Goal: Register for event/course

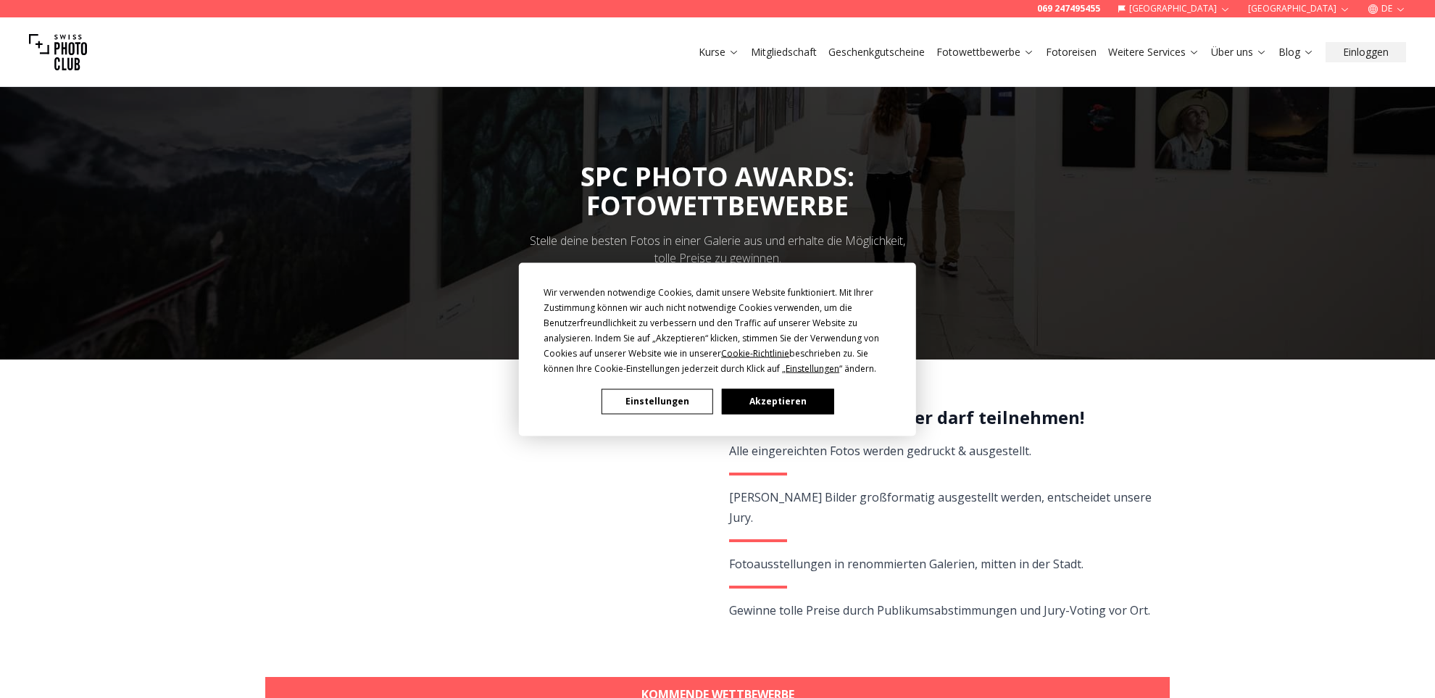
click at [770, 404] on button "Akzeptieren" at bounding box center [778, 401] width 112 height 25
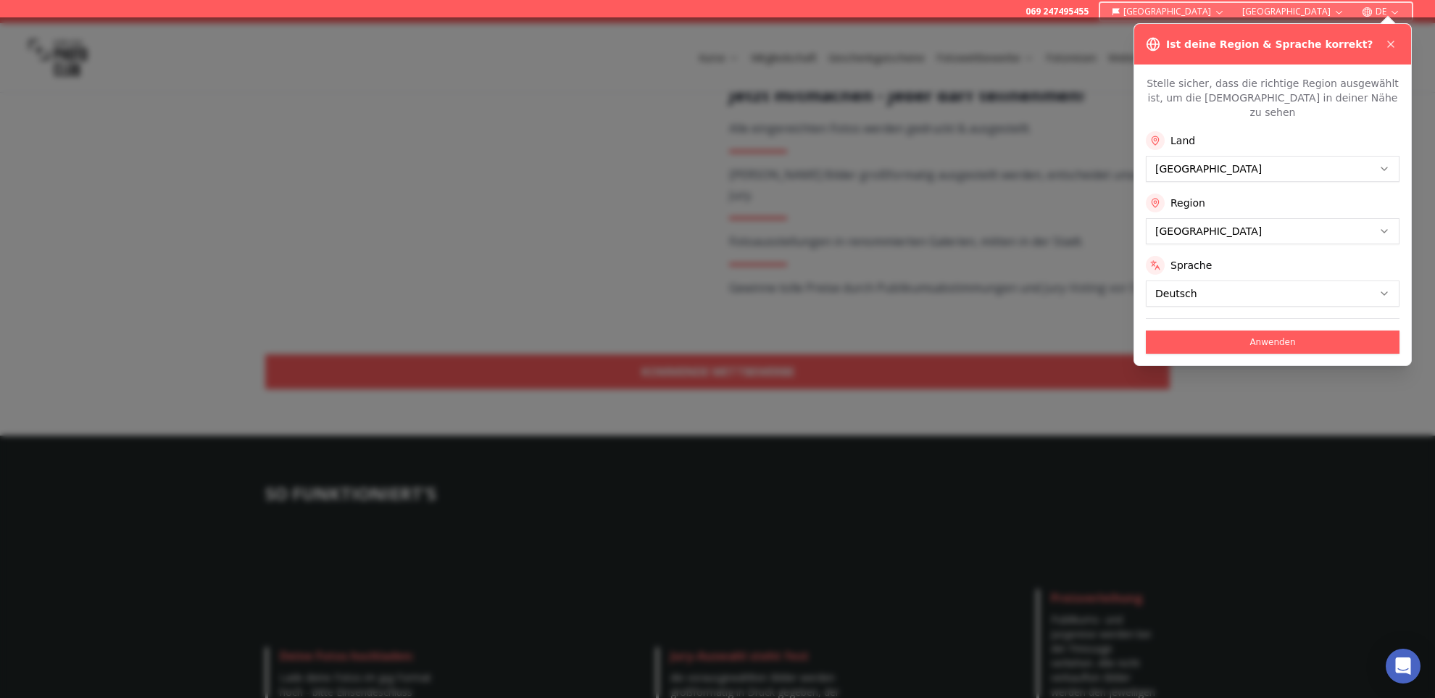
scroll to position [325, 1]
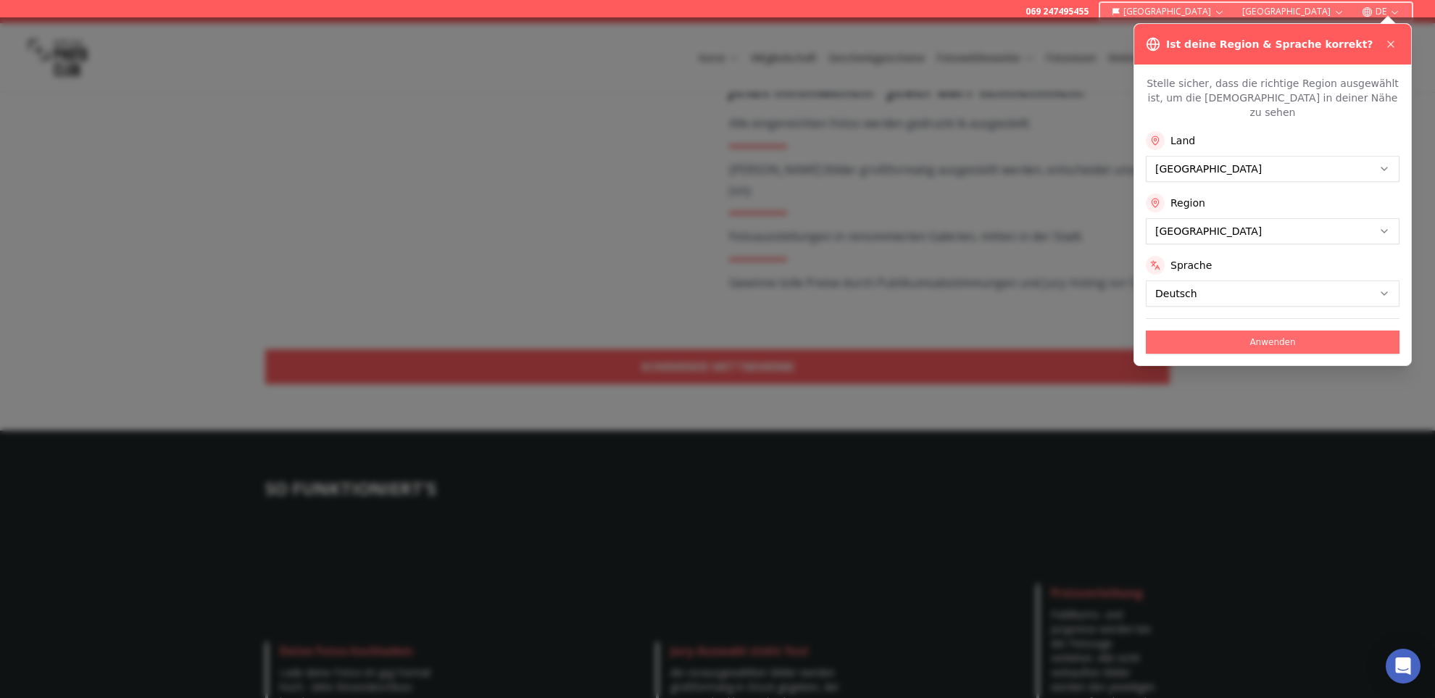
click at [1277, 331] on button "Anwenden" at bounding box center [1273, 342] width 254 height 23
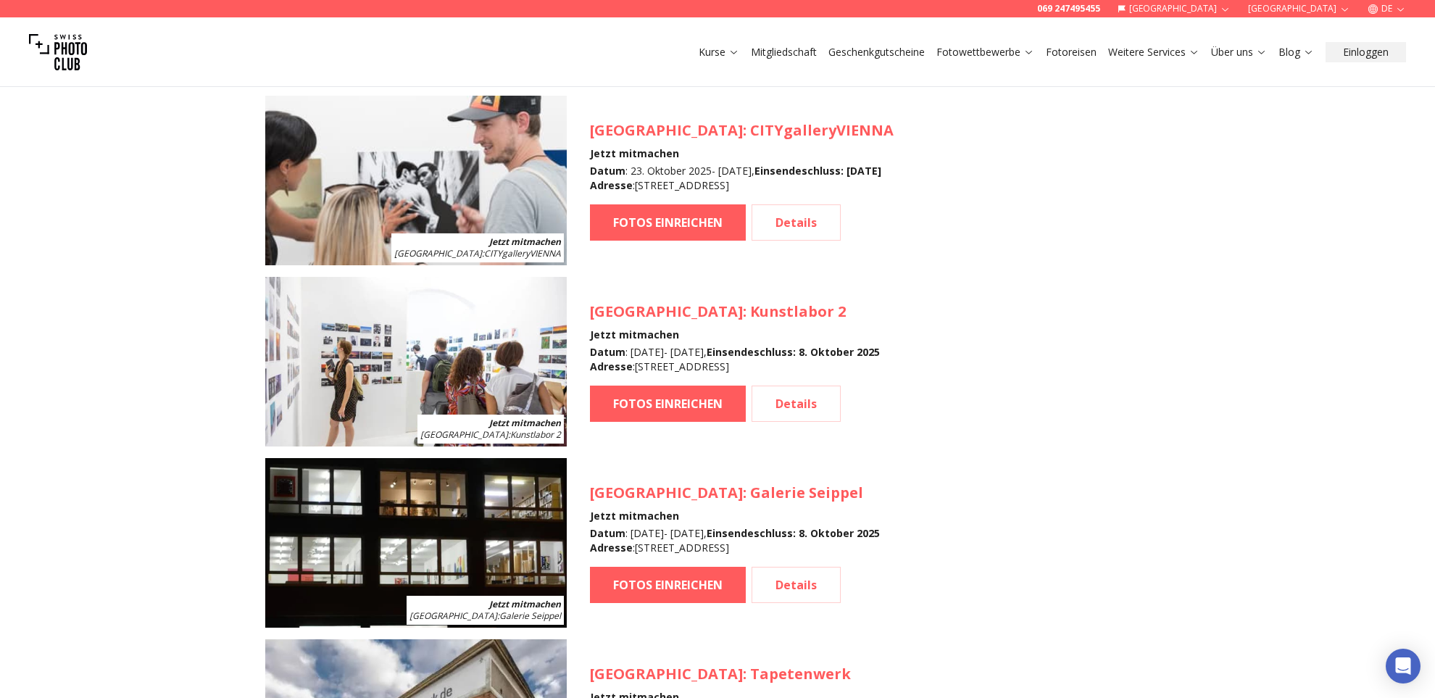
scroll to position [1370, 0]
click at [671, 407] on link "FOTOS EINREICHEN" at bounding box center [668, 404] width 156 height 36
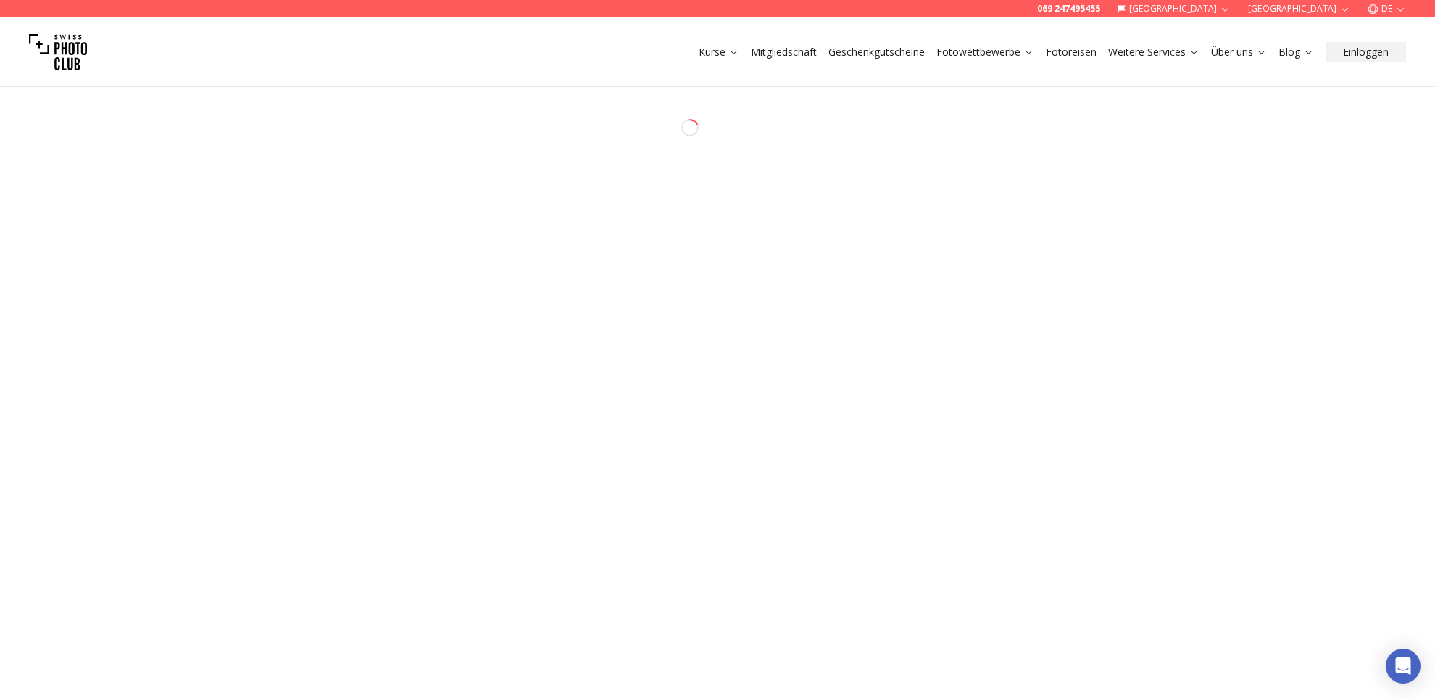
select select "*******"
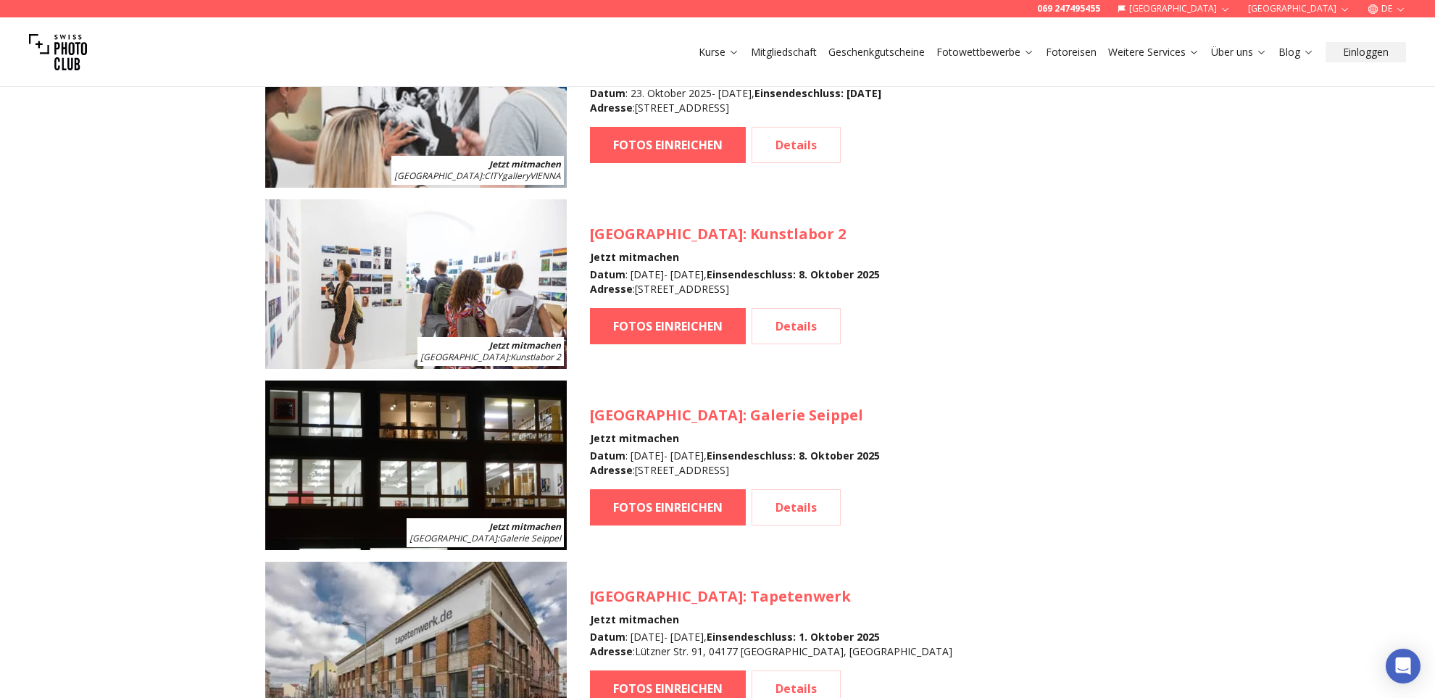
scroll to position [1451, 0]
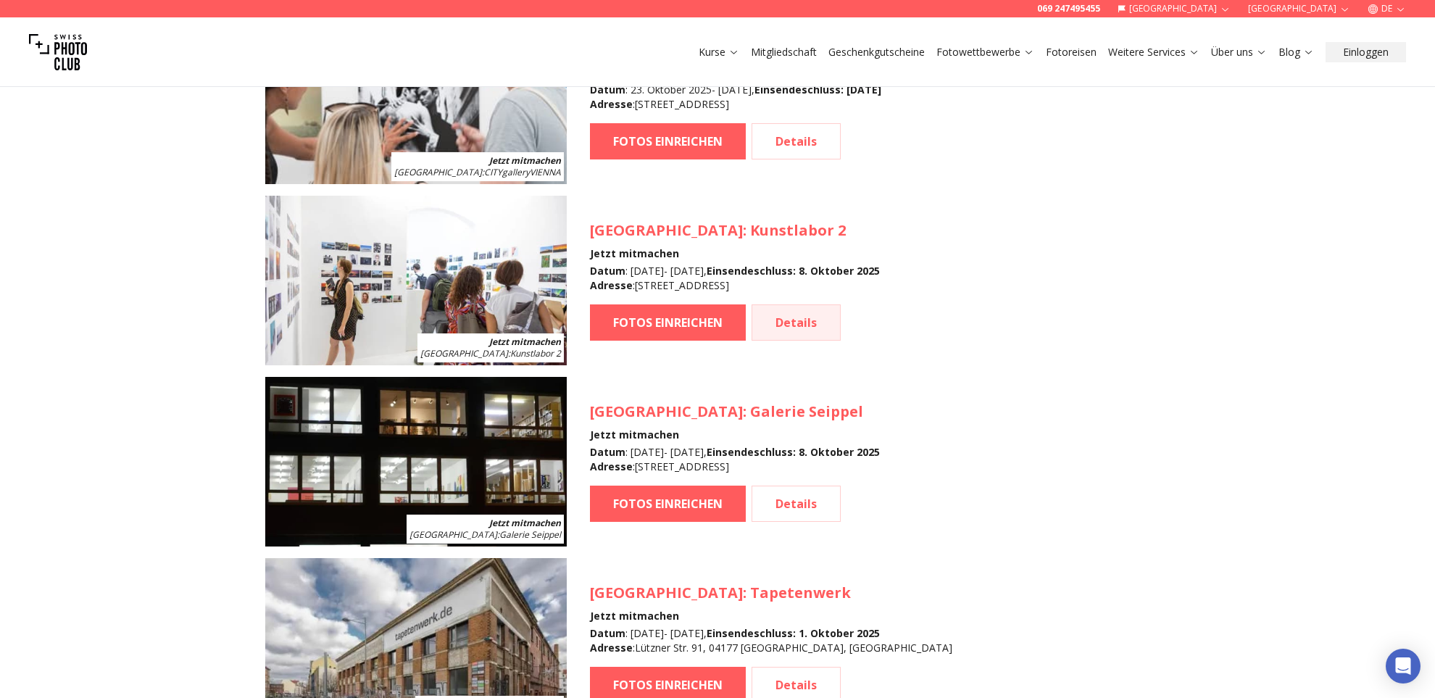
click at [804, 326] on link "Details" at bounding box center [796, 322] width 89 height 36
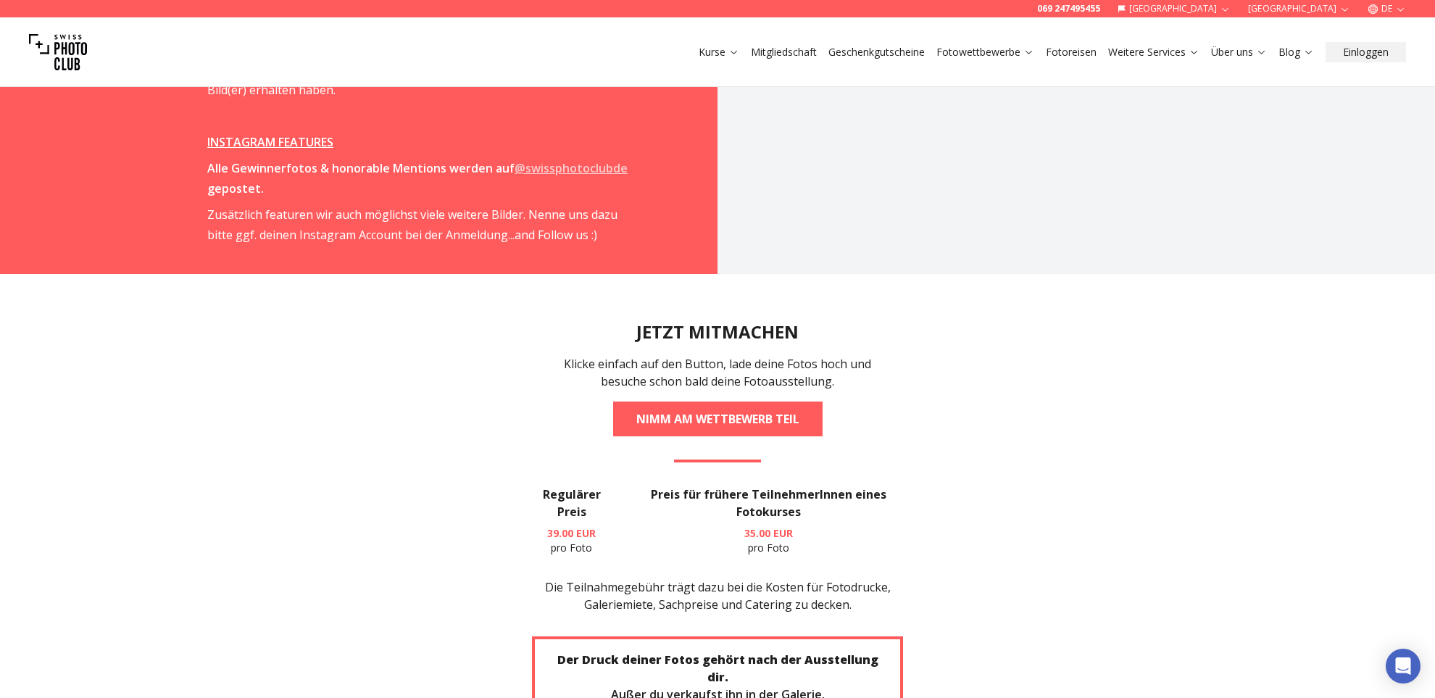
scroll to position [2706, 0]
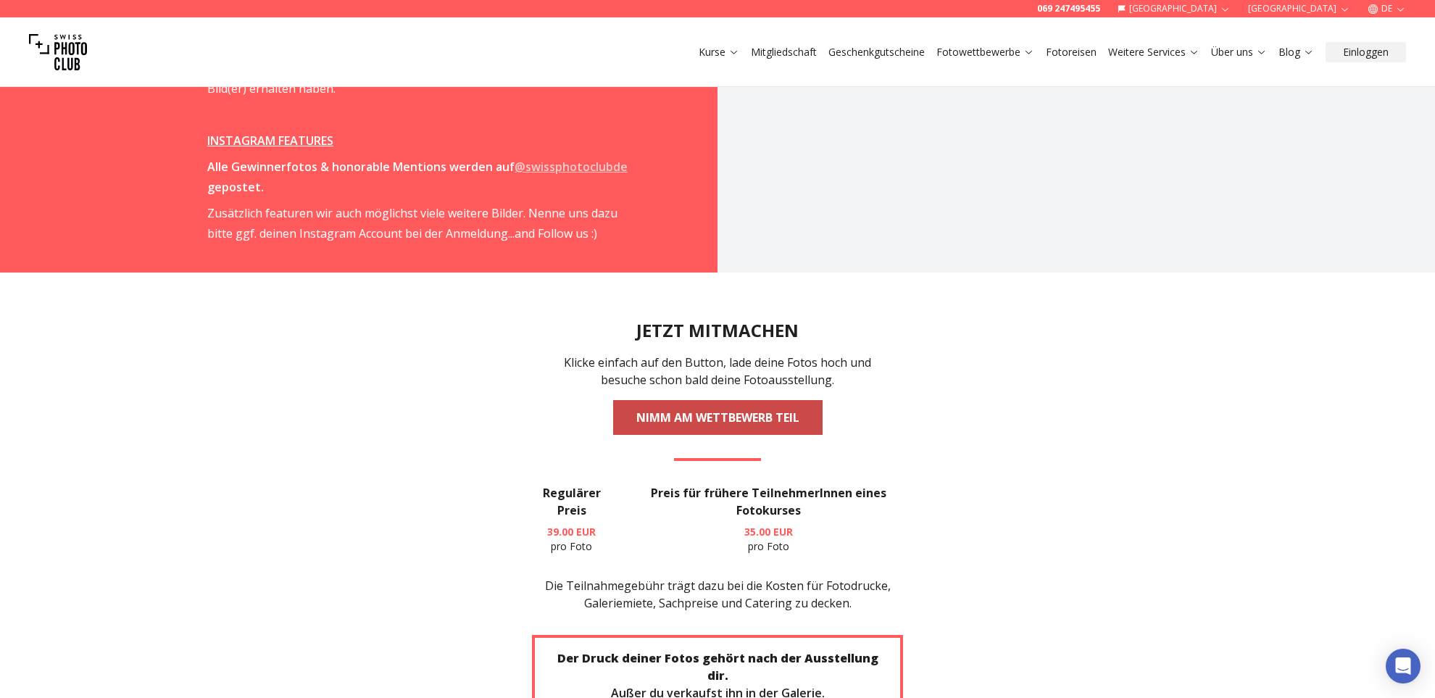
click at [718, 400] on link "NIMM AM WETTBEWERB TEIL" at bounding box center [718, 417] width 210 height 35
select select "*******"
